Goal: Task Accomplishment & Management: Use online tool/utility

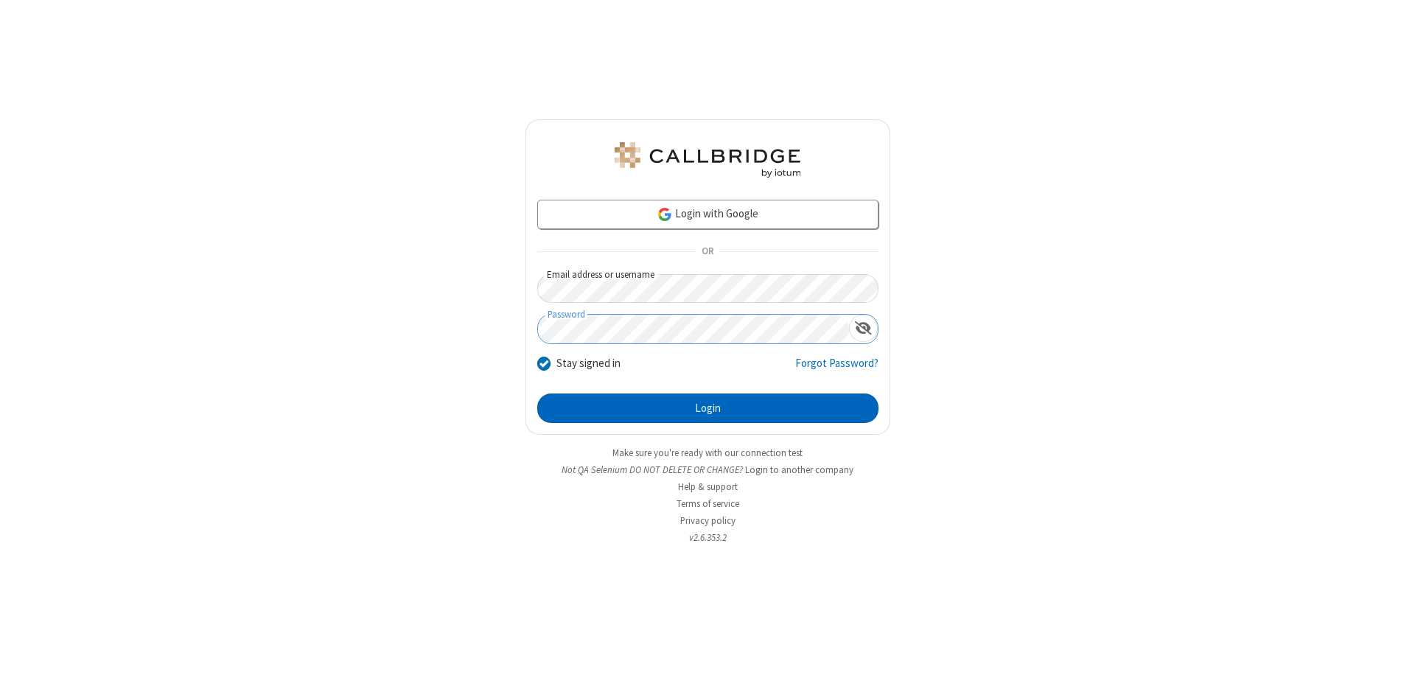
click at [708, 408] on button "Login" at bounding box center [707, 408] width 341 height 29
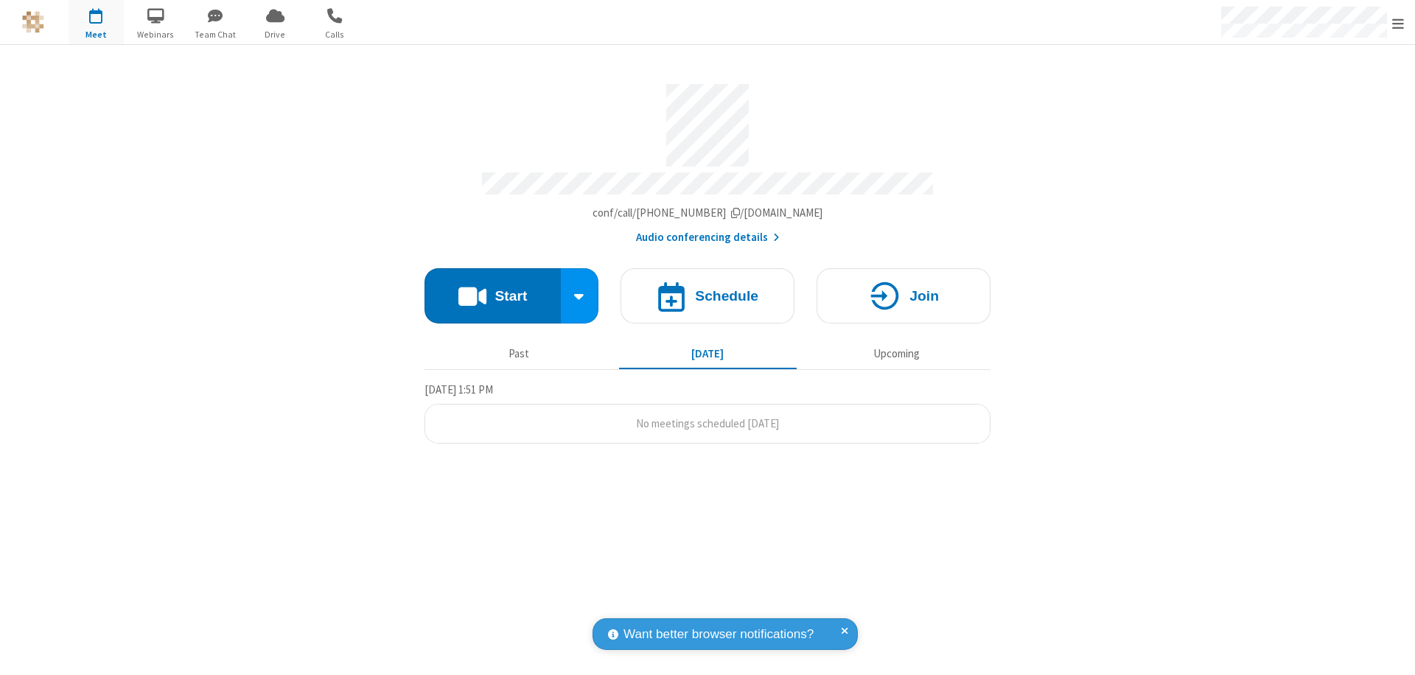
click at [492, 289] on button "Start" at bounding box center [493, 295] width 136 height 55
